Goal: Find specific page/section: Find specific page/section

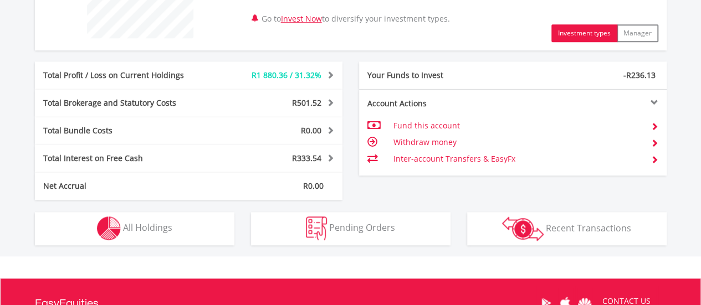
scroll to position [554, 0]
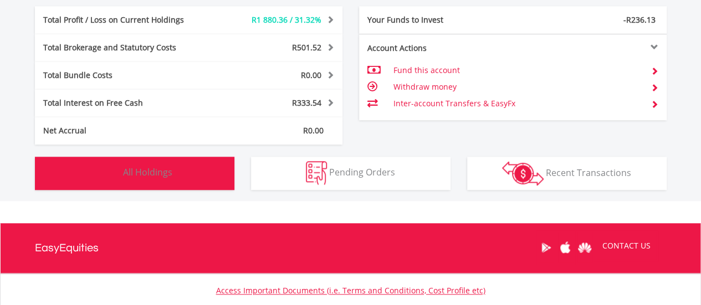
click at [140, 168] on span "All Holdings" at bounding box center [147, 172] width 49 height 12
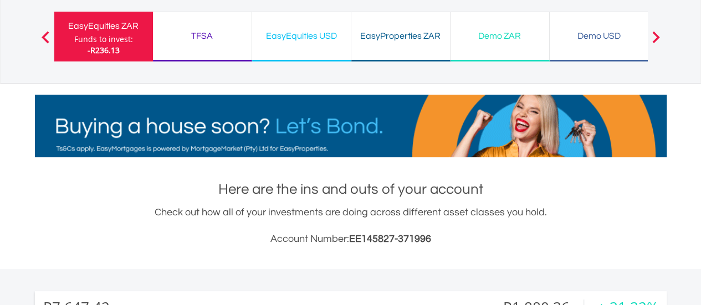
scroll to position [57, 0]
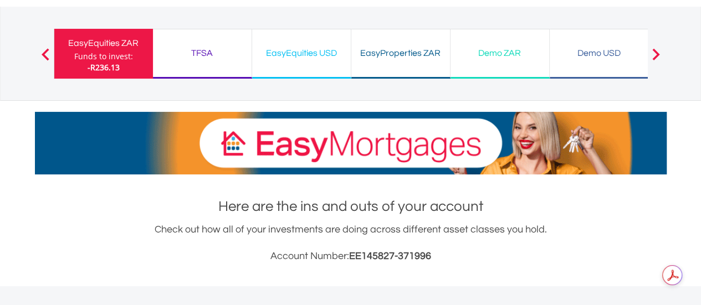
click at [200, 52] on div "TFSA" at bounding box center [202, 53] width 85 height 16
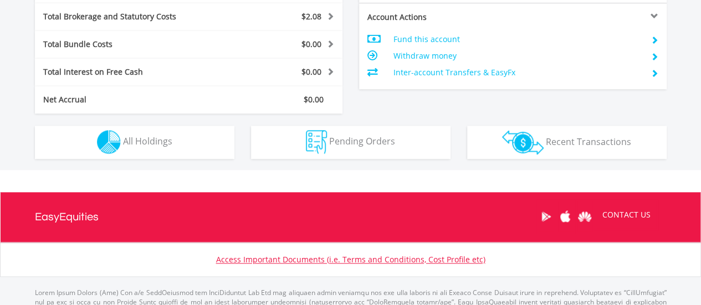
scroll to position [610, 0]
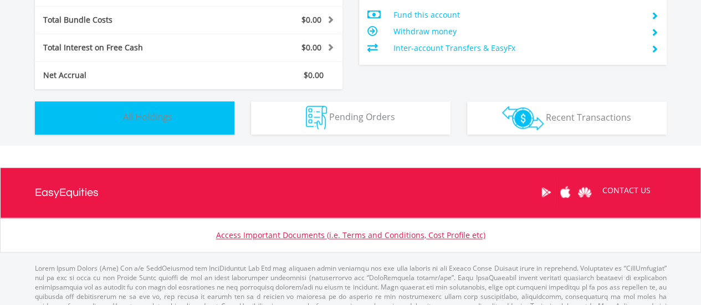
click at [157, 118] on span "All Holdings" at bounding box center [147, 117] width 49 height 12
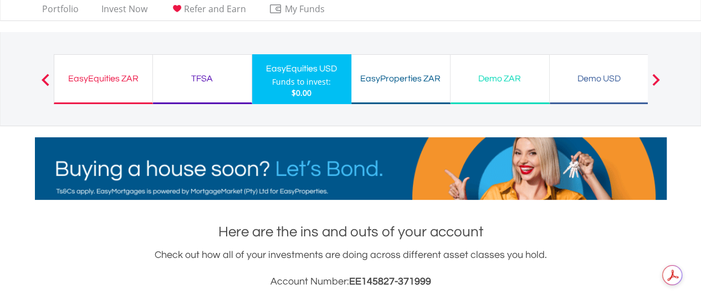
scroll to position [0, 0]
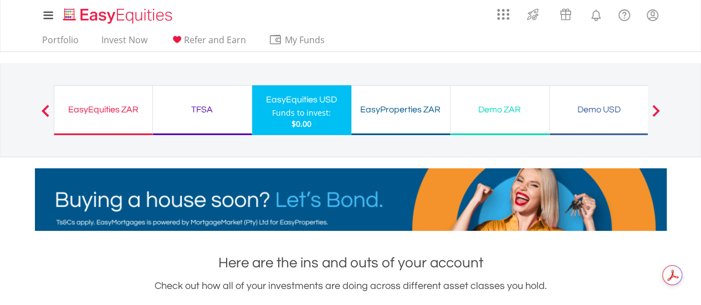
click at [419, 108] on div "EasyProperties ZAR" at bounding box center [400, 110] width 85 height 16
